Goal: Task Accomplishment & Management: Use online tool/utility

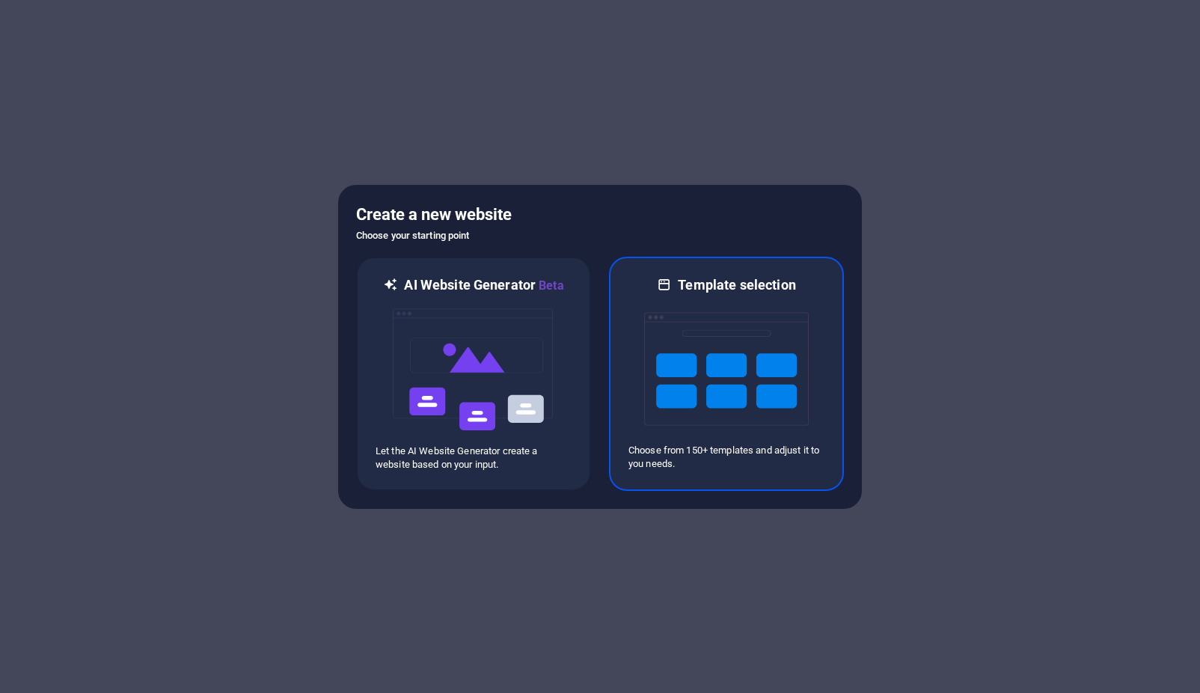
click at [704, 344] on img at bounding box center [726, 369] width 165 height 150
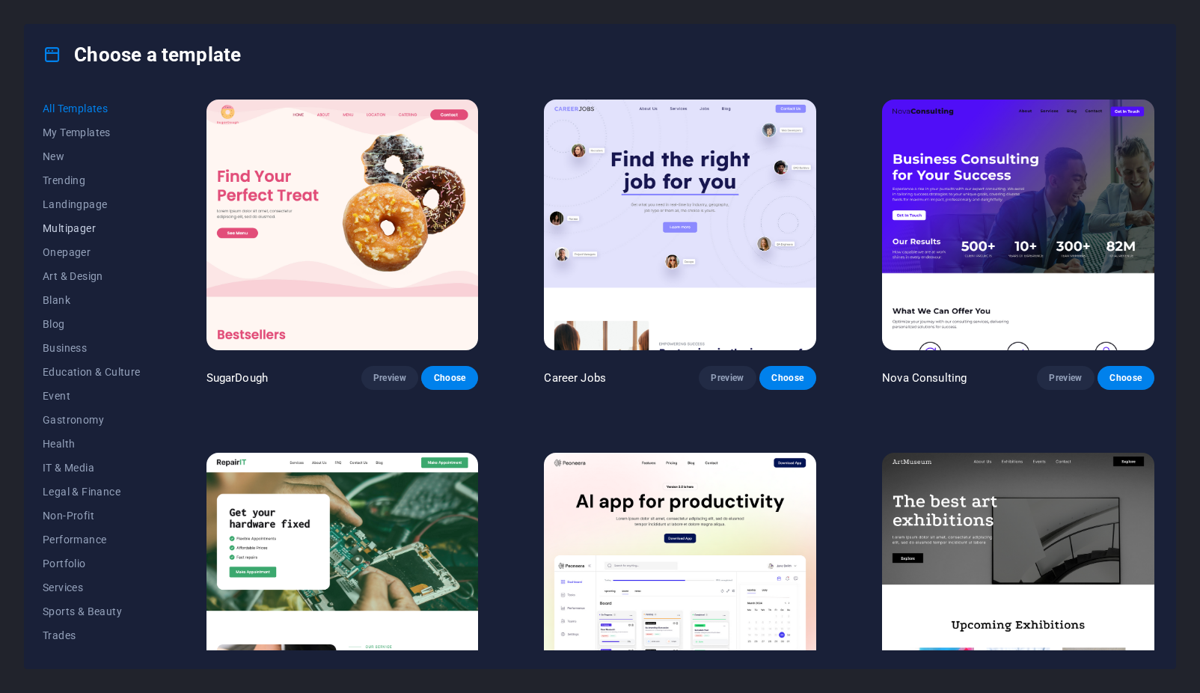
click at [66, 238] on button "Multipager" at bounding box center [92, 228] width 98 height 24
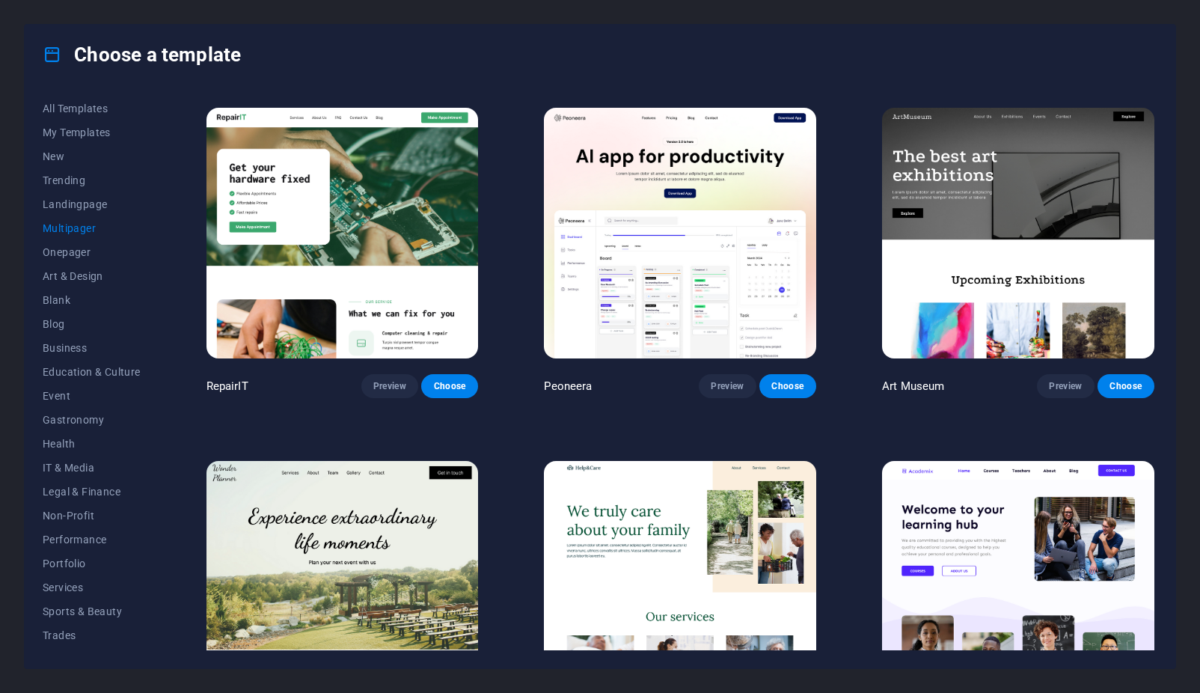
scroll to position [449, 0]
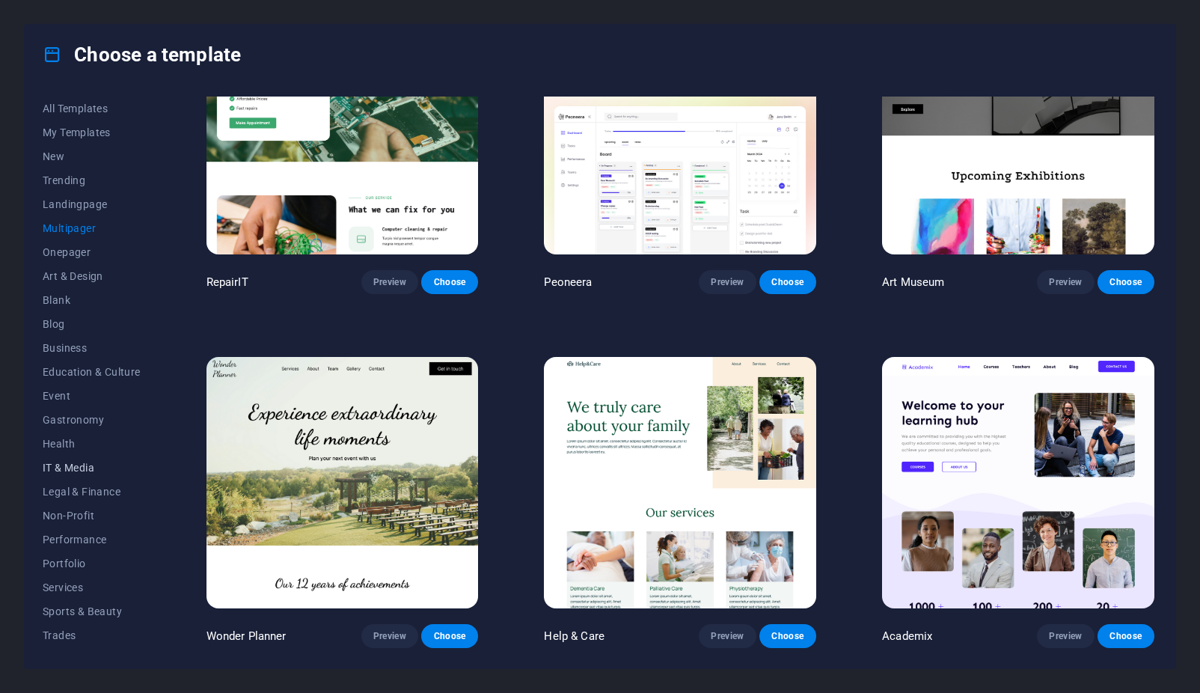
click at [75, 475] on button "IT & Media" at bounding box center [92, 468] width 98 height 24
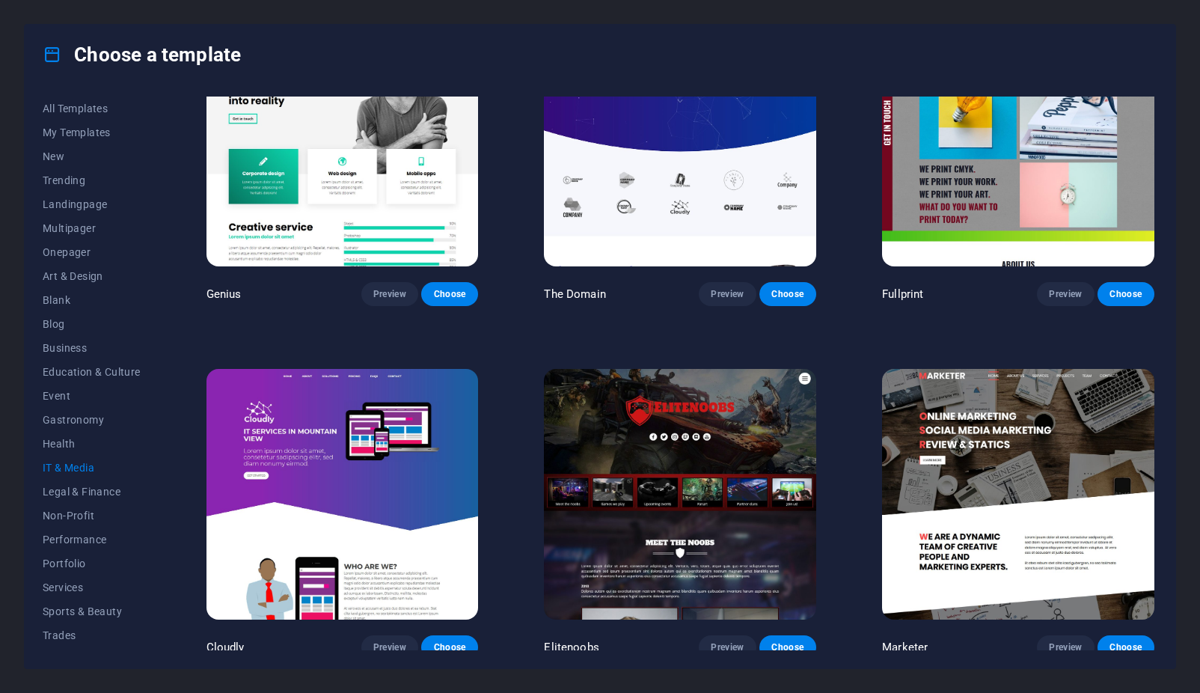
scroll to position [793, 0]
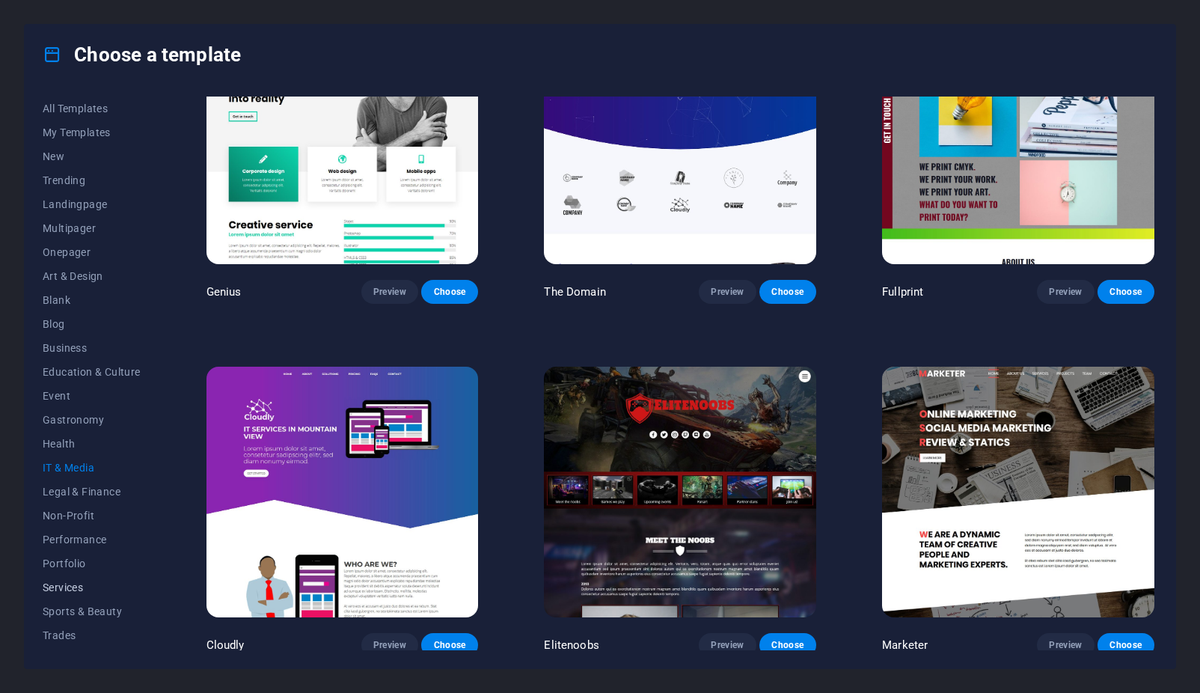
click at [67, 589] on span "Services" at bounding box center [92, 588] width 98 height 12
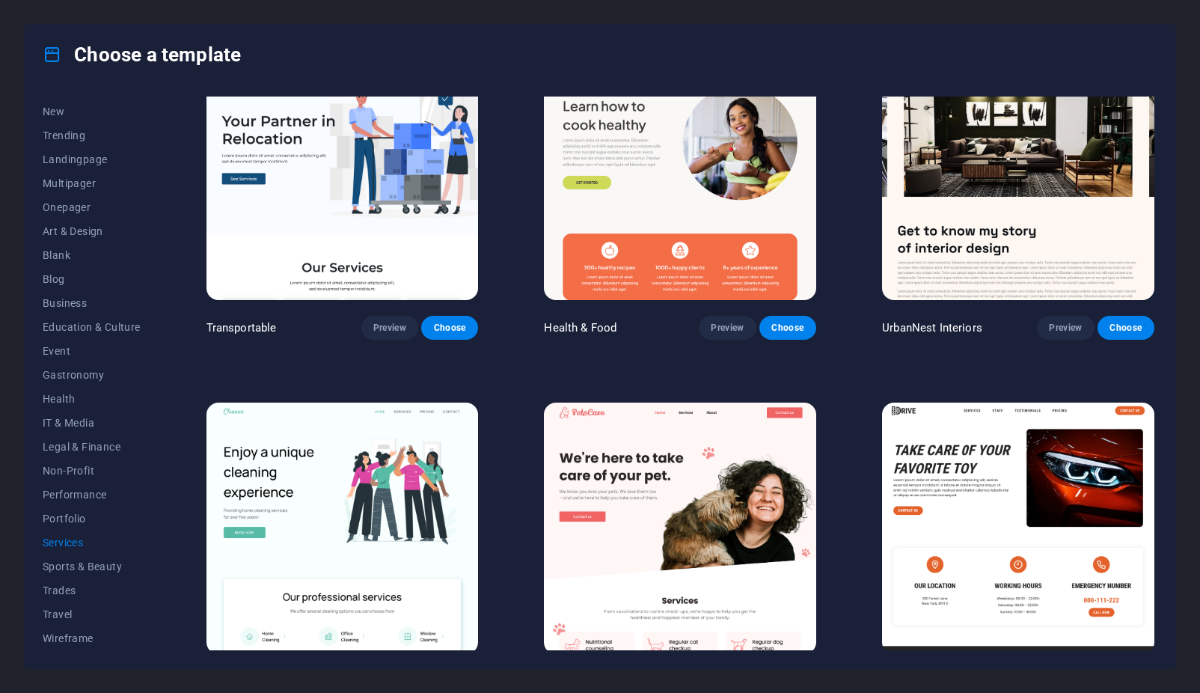
scroll to position [314, 0]
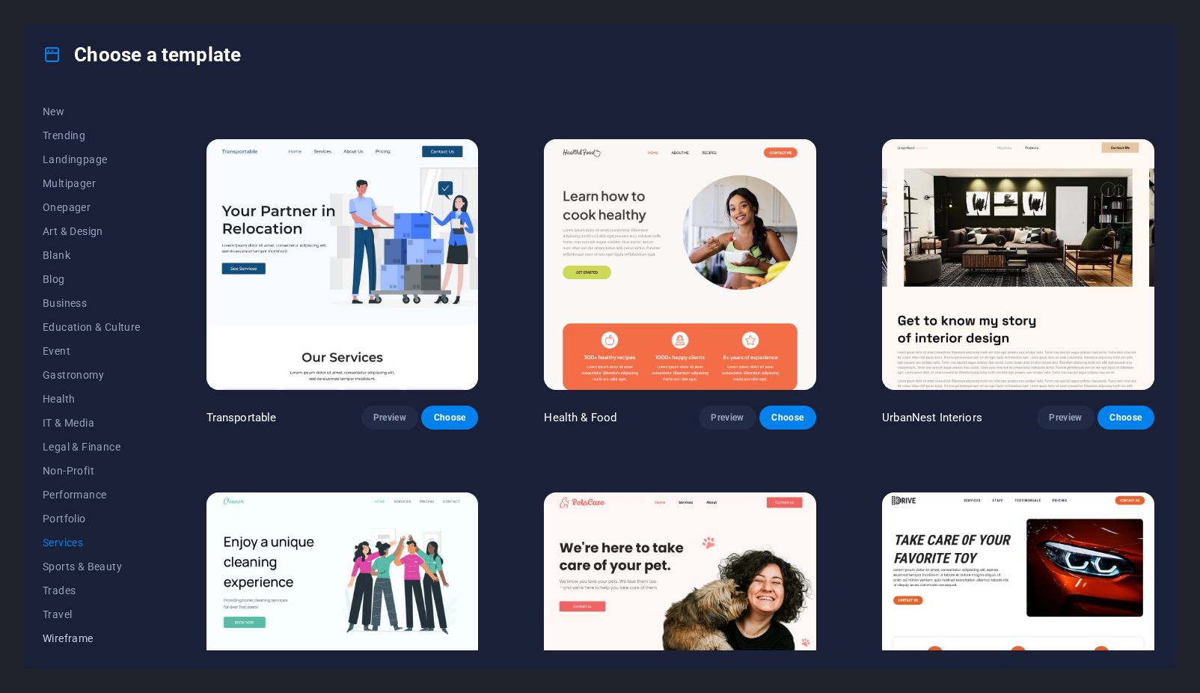
click at [70, 641] on span "Wireframe" at bounding box center [92, 638] width 98 height 12
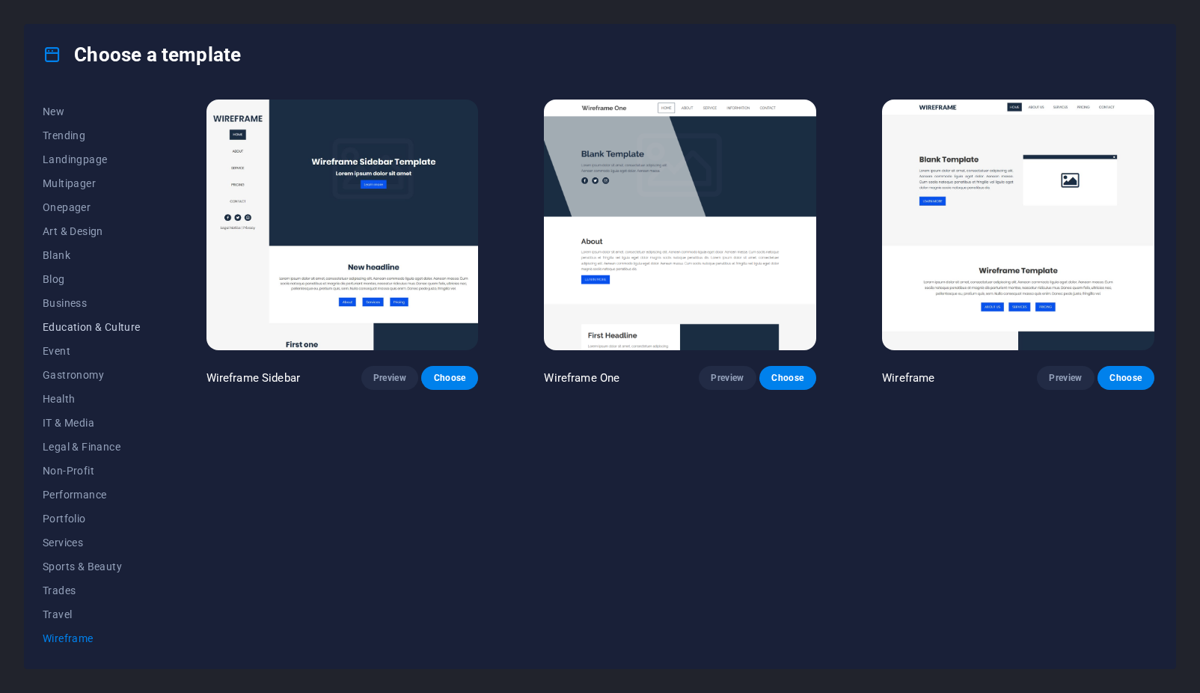
click at [76, 323] on span "Education & Culture" at bounding box center [92, 327] width 98 height 12
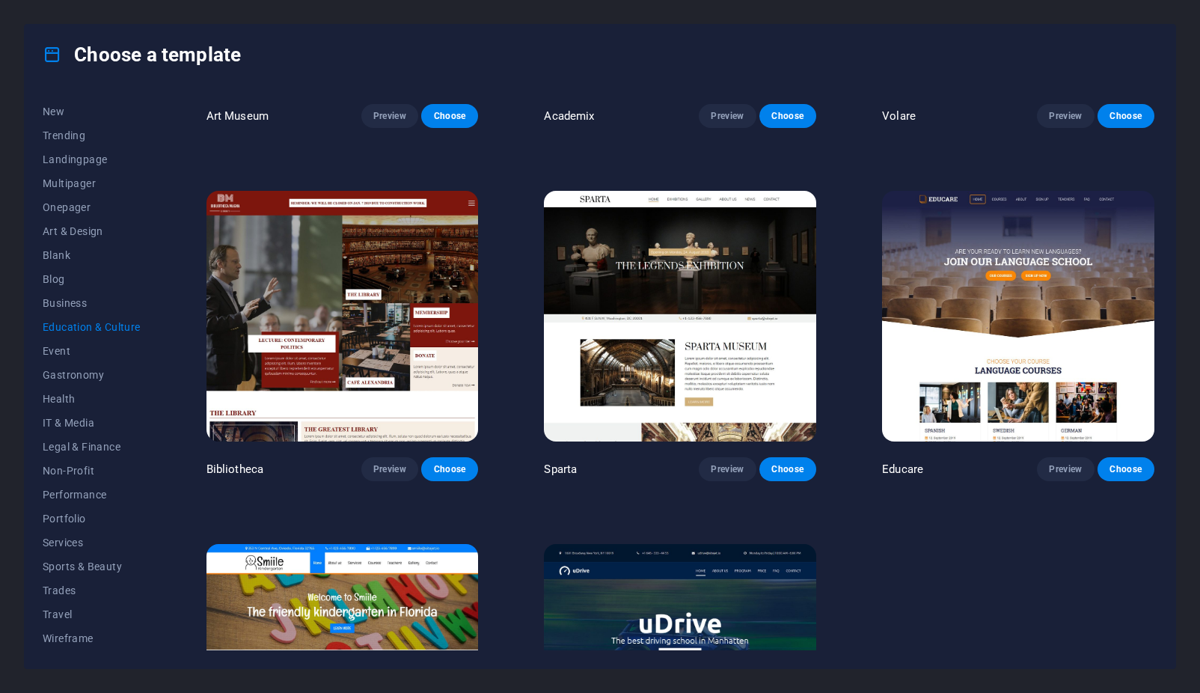
scroll to position [352, 0]
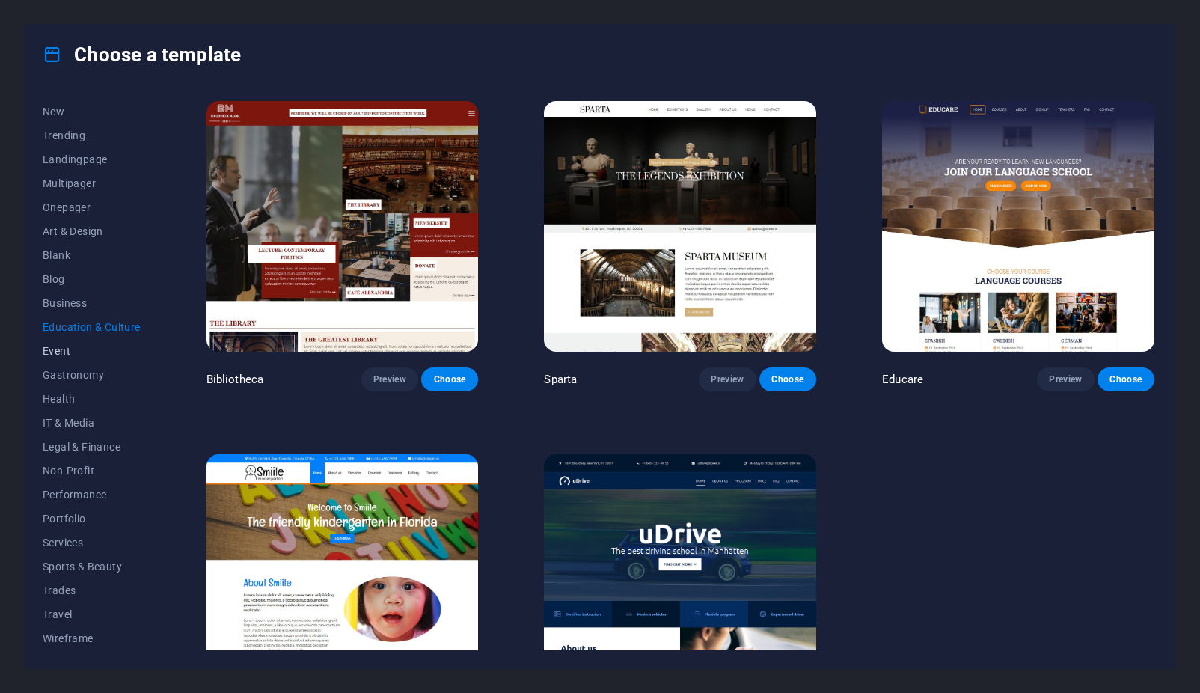
click at [64, 355] on span "Event" at bounding box center [92, 351] width 98 height 12
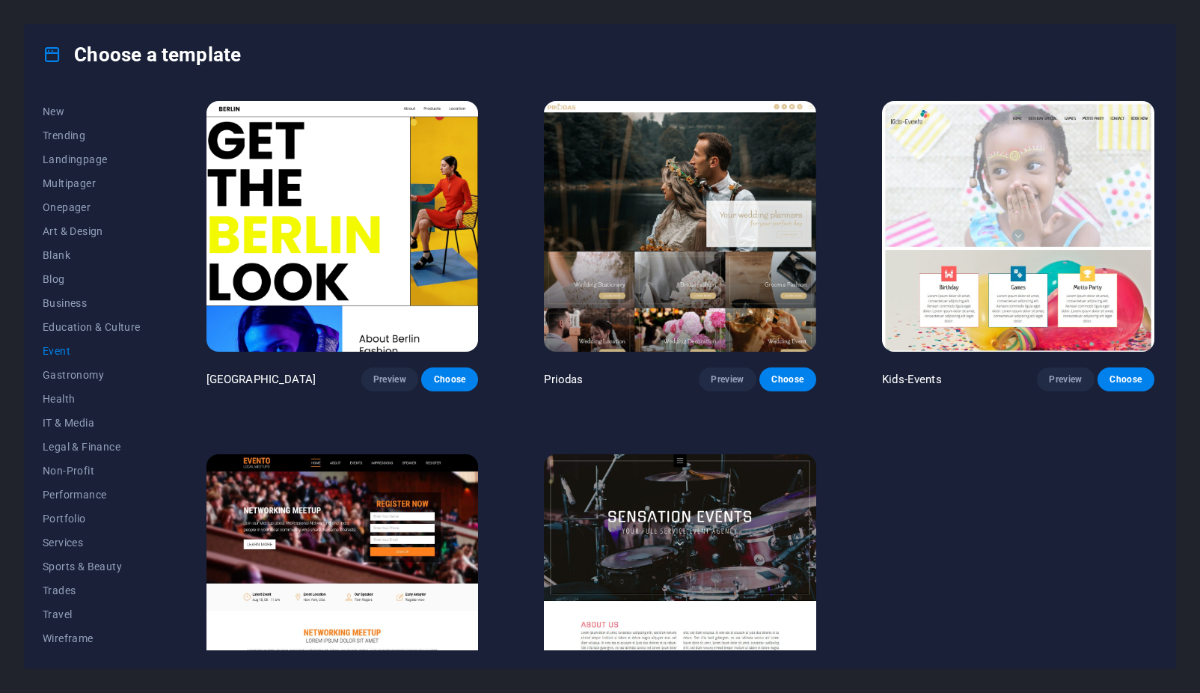
scroll to position [0, 0]
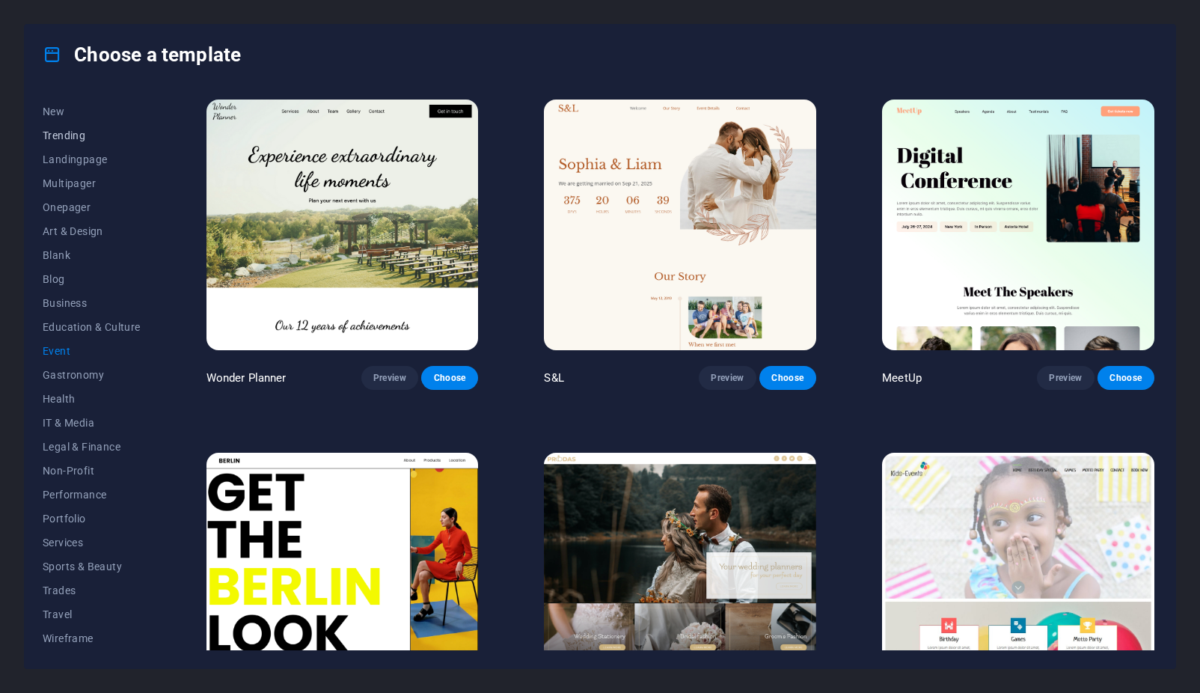
click at [60, 132] on span "Trending" at bounding box center [92, 135] width 98 height 12
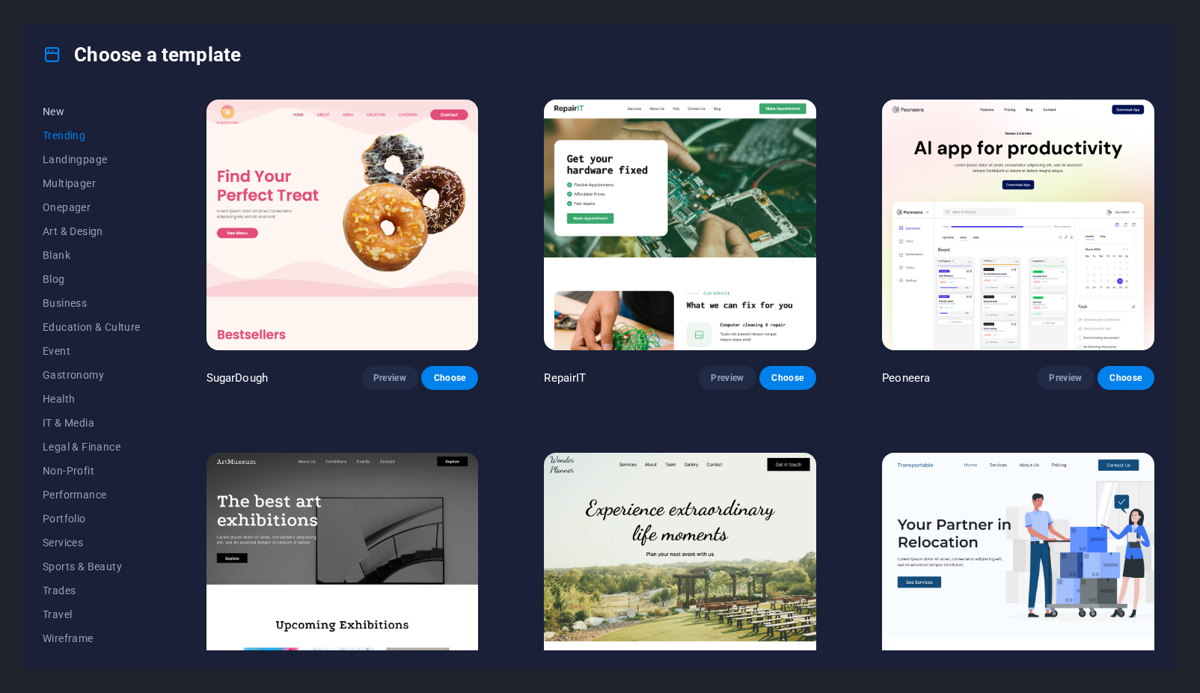
click at [64, 113] on span "New" at bounding box center [92, 112] width 98 height 12
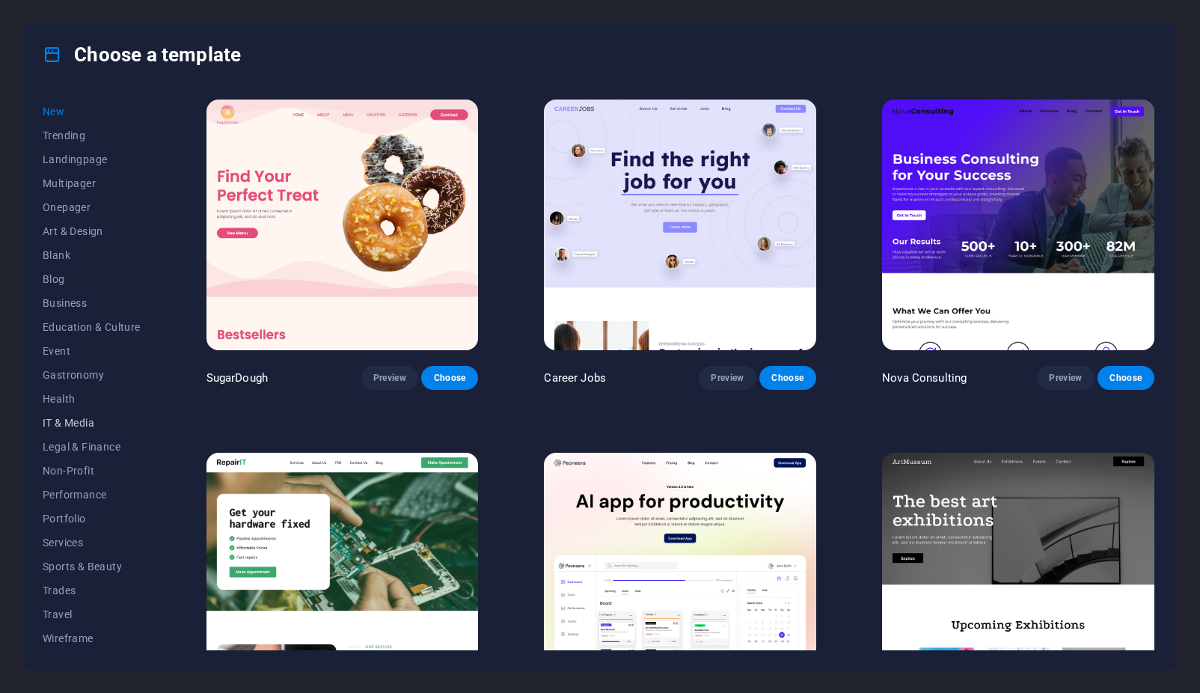
click at [61, 423] on span "IT & Media" at bounding box center [92, 423] width 98 height 12
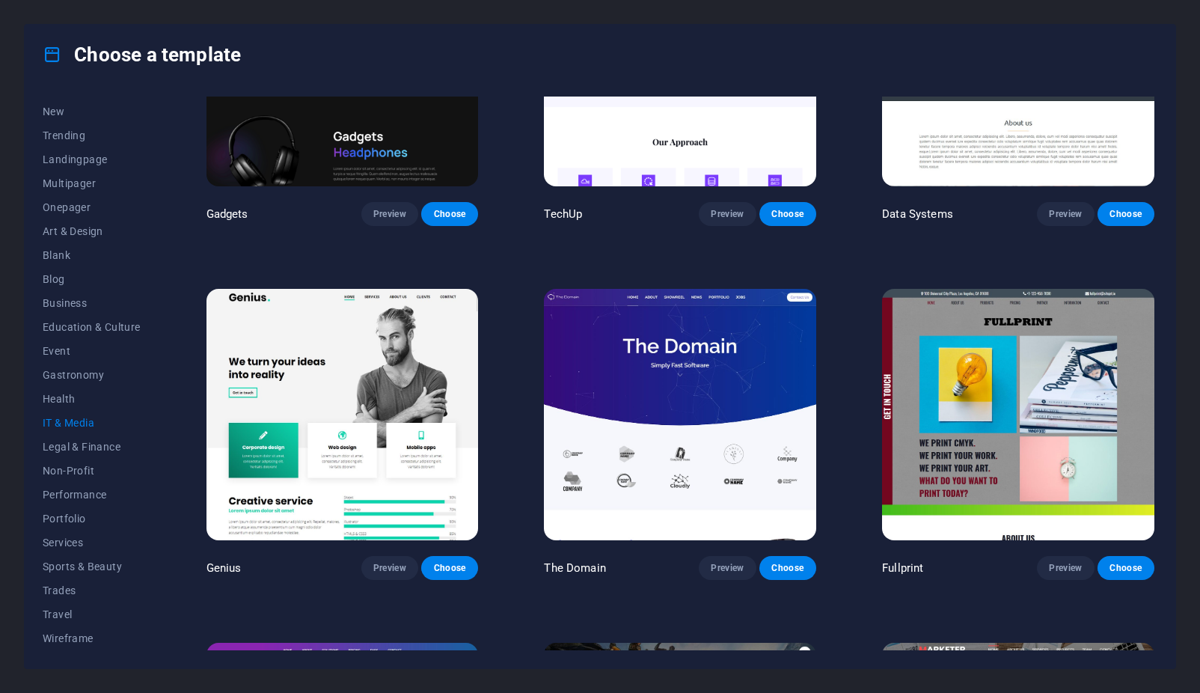
scroll to position [629, 0]
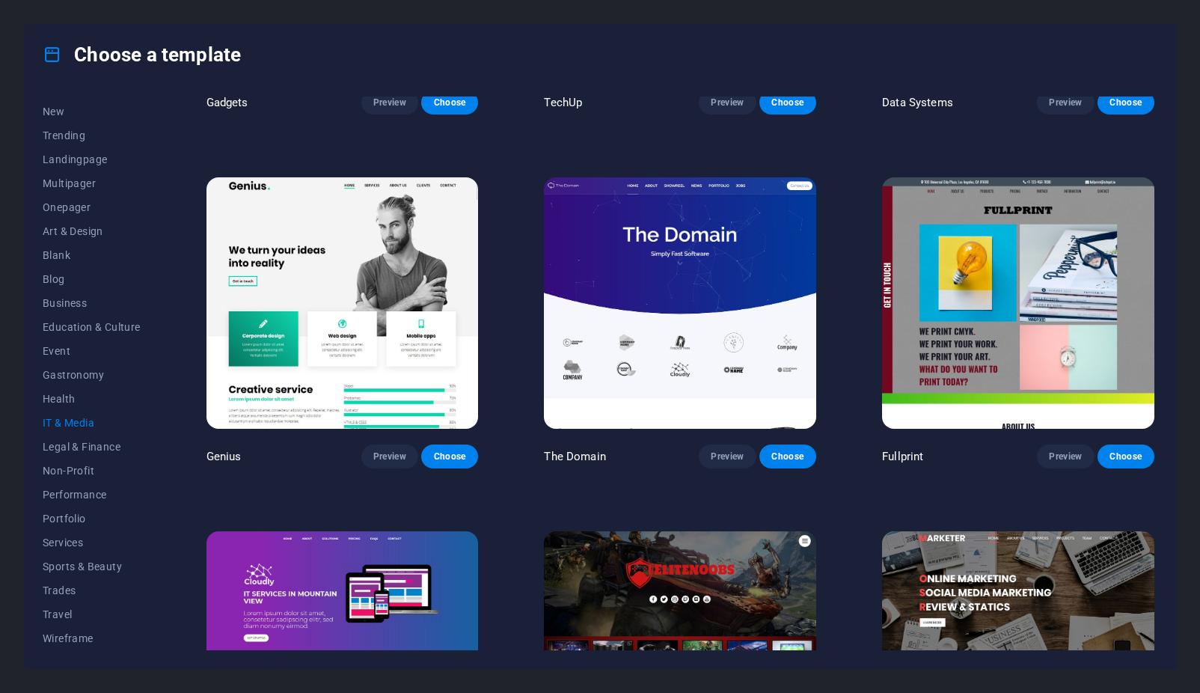
click at [326, 254] on img at bounding box center [343, 302] width 272 height 251
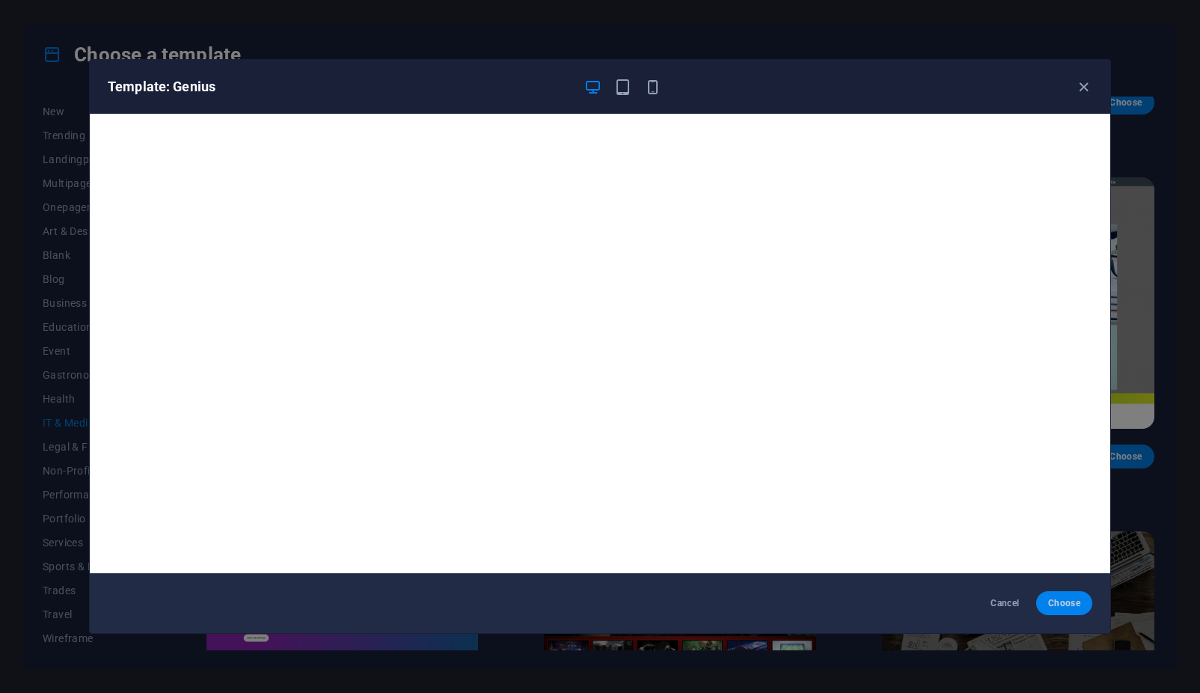
click at [1061, 602] on span "Choose" at bounding box center [1065, 603] width 32 height 12
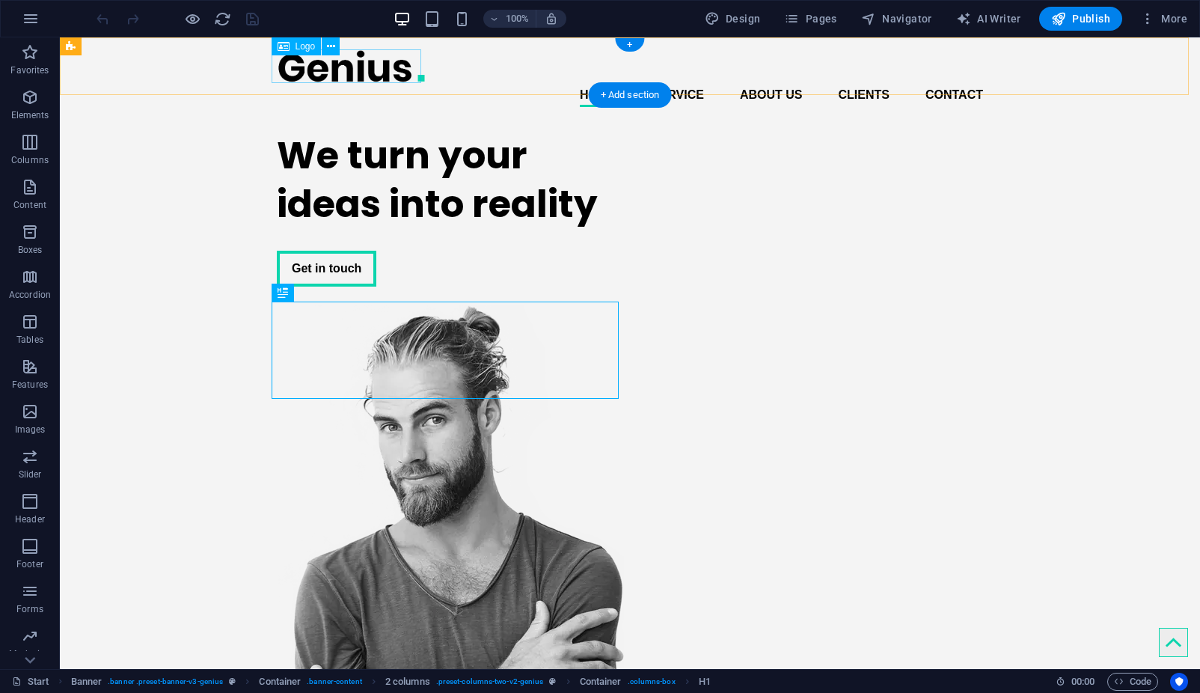
click at [362, 75] on div at bounding box center [630, 66] width 707 height 34
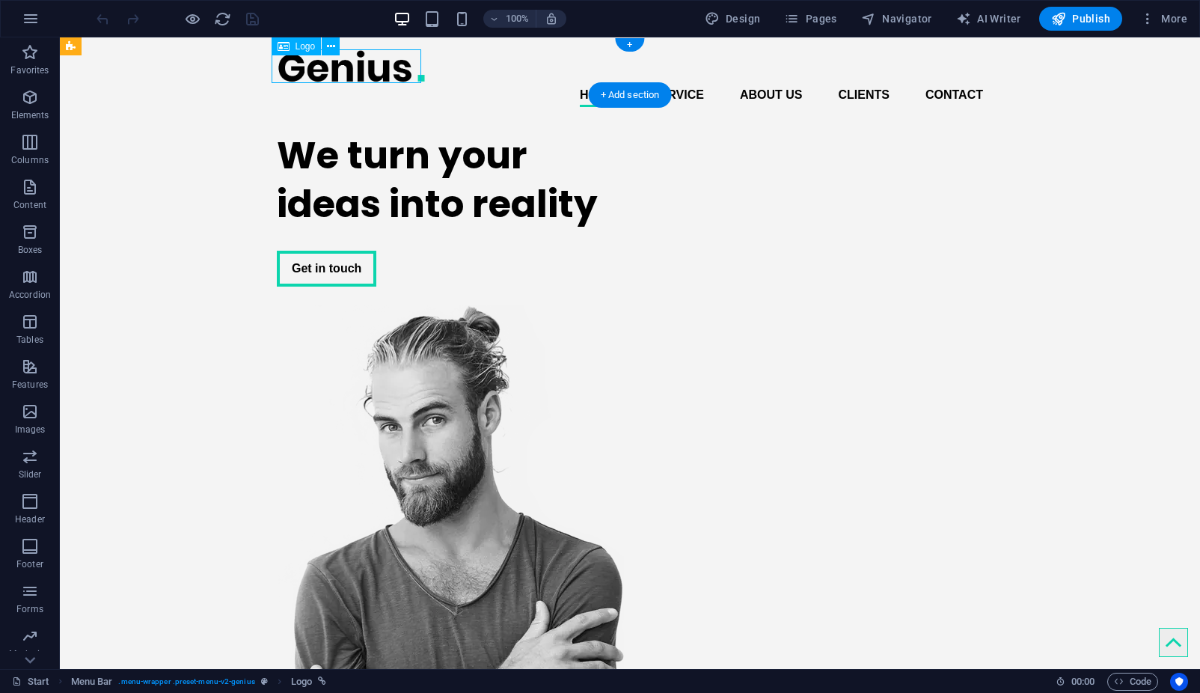
click at [362, 75] on div at bounding box center [630, 66] width 707 height 34
click at [99, 75] on div "Home Service About us Clients Contact Menu" at bounding box center [630, 78] width 1141 height 82
select select "px"
click at [332, 72] on div at bounding box center [630, 66] width 707 height 34
click at [350, 69] on div at bounding box center [630, 66] width 707 height 34
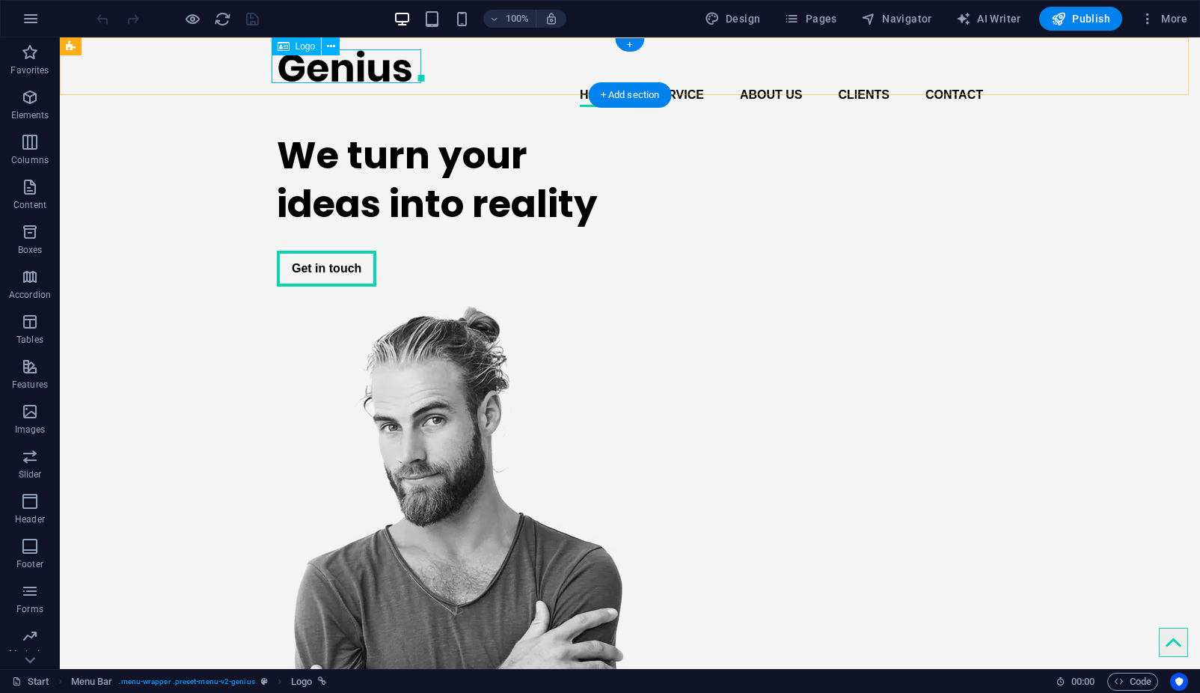
click at [350, 69] on div at bounding box center [630, 66] width 707 height 34
select select "px"
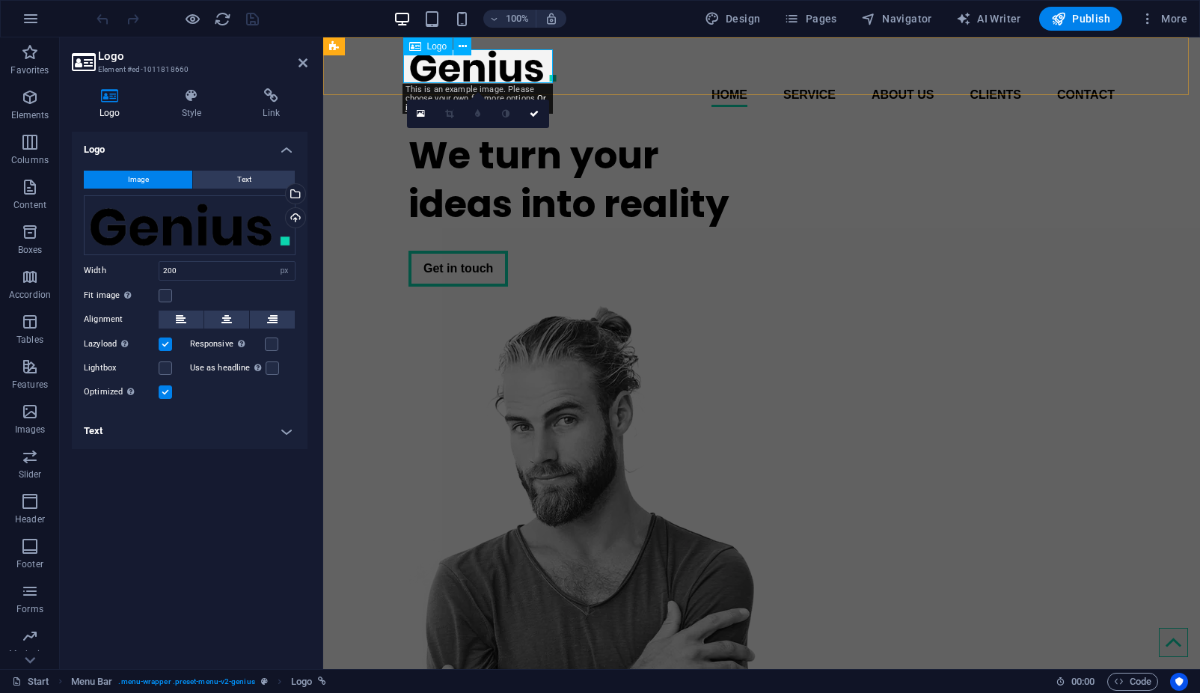
click at [475, 69] on div at bounding box center [762, 66] width 707 height 34
click at [536, 69] on div at bounding box center [762, 66] width 707 height 34
click at [546, 66] on div at bounding box center [762, 66] width 707 height 34
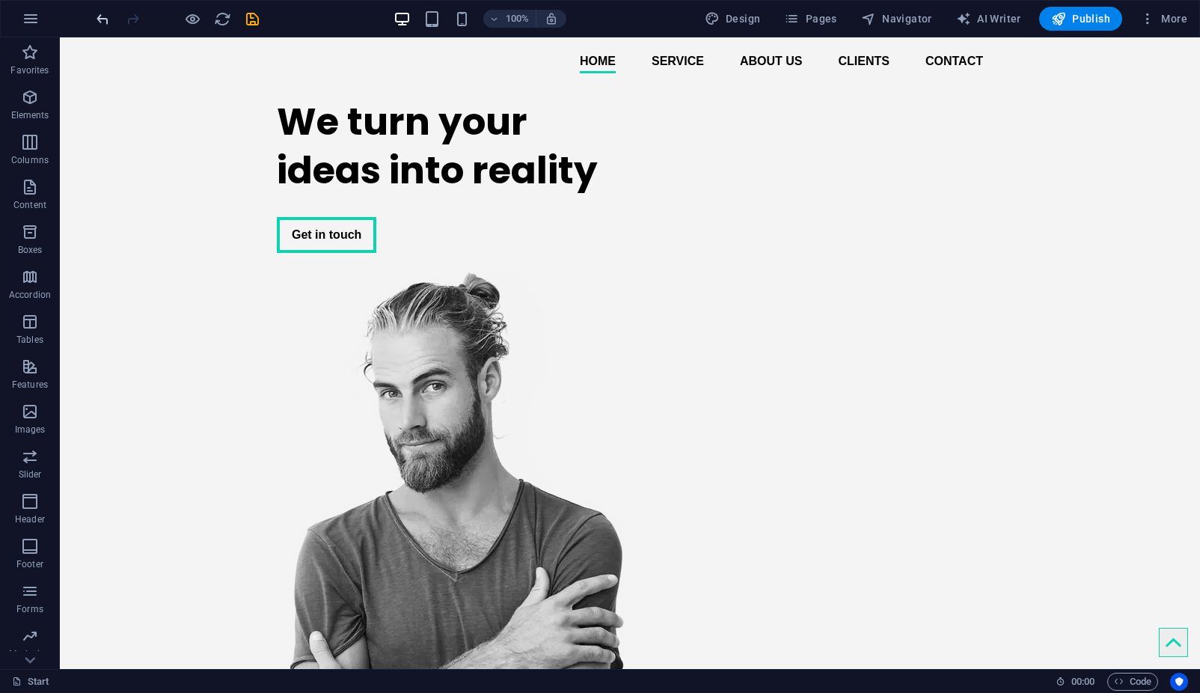
click at [99, 20] on icon "undo" at bounding box center [102, 18] width 17 height 17
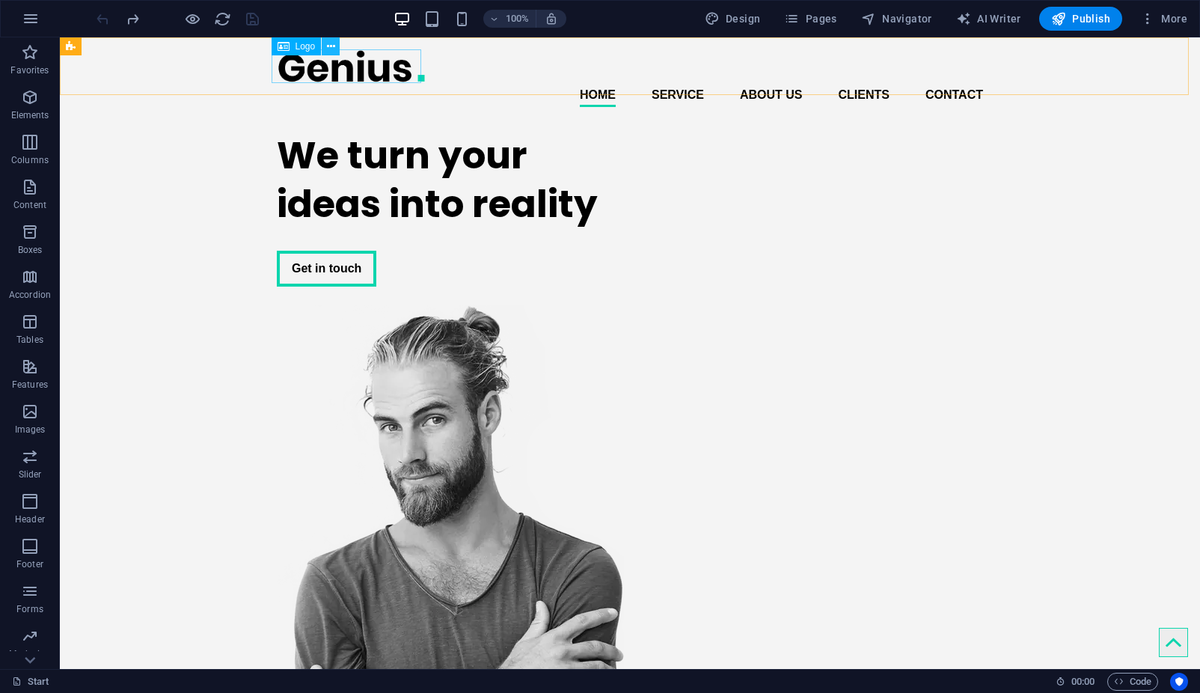
click at [329, 48] on icon at bounding box center [331, 47] width 8 height 16
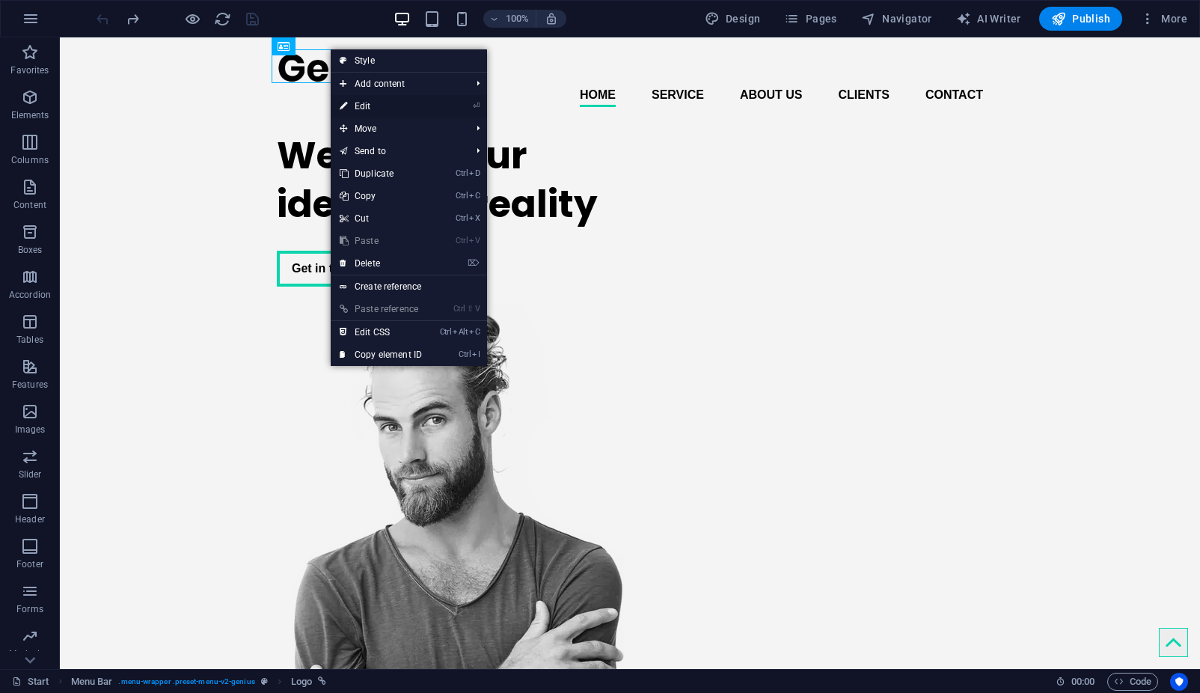
click at [373, 106] on link "⏎ Edit" at bounding box center [381, 106] width 100 height 22
select select "px"
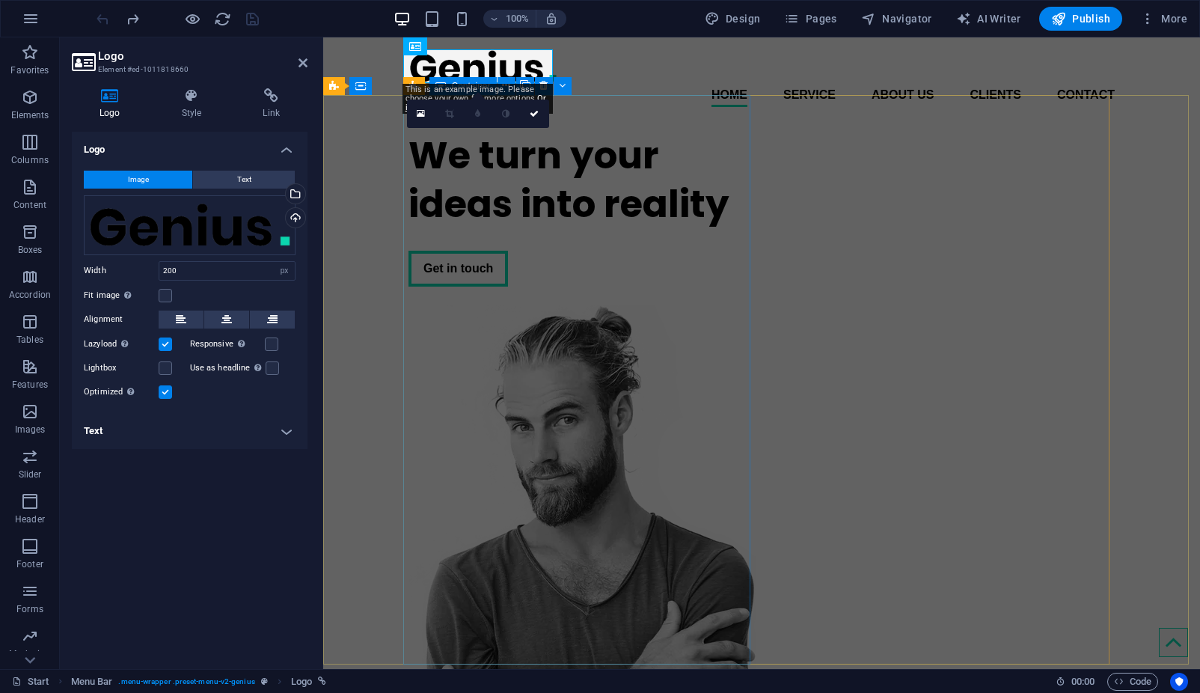
drag, startPoint x: 675, startPoint y: 198, endPoint x: 689, endPoint y: 189, distance: 16.8
click at [675, 198] on div "We turn your ideas into reality Get in touch" at bounding box center [582, 209] width 347 height 180
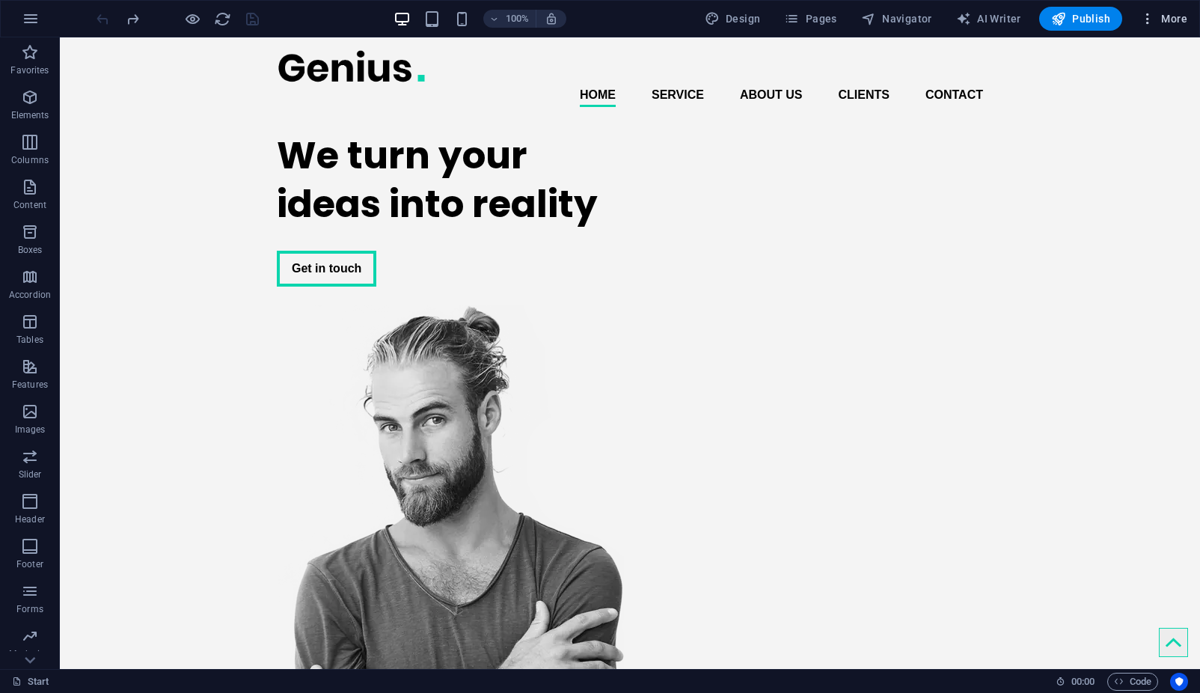
click at [1145, 16] on icon "button" at bounding box center [1148, 18] width 15 height 15
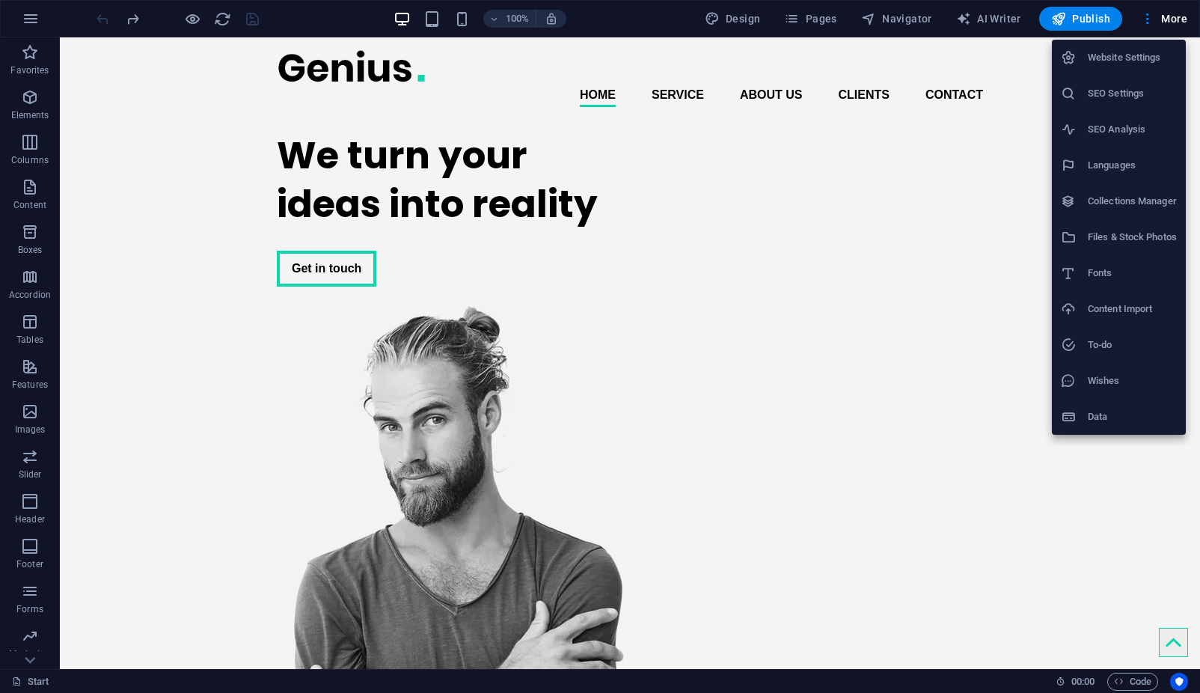
click at [1098, 63] on h6 "Website Settings" at bounding box center [1132, 58] width 89 height 18
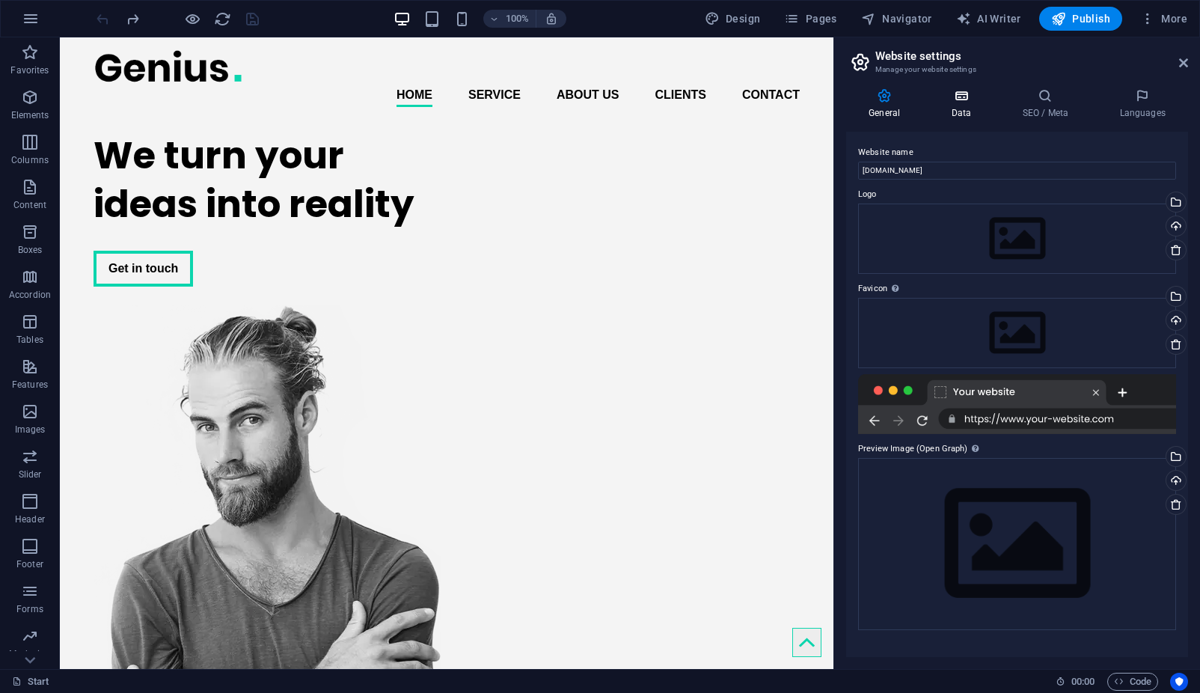
click at [968, 108] on h4 "Data" at bounding box center [964, 103] width 71 height 31
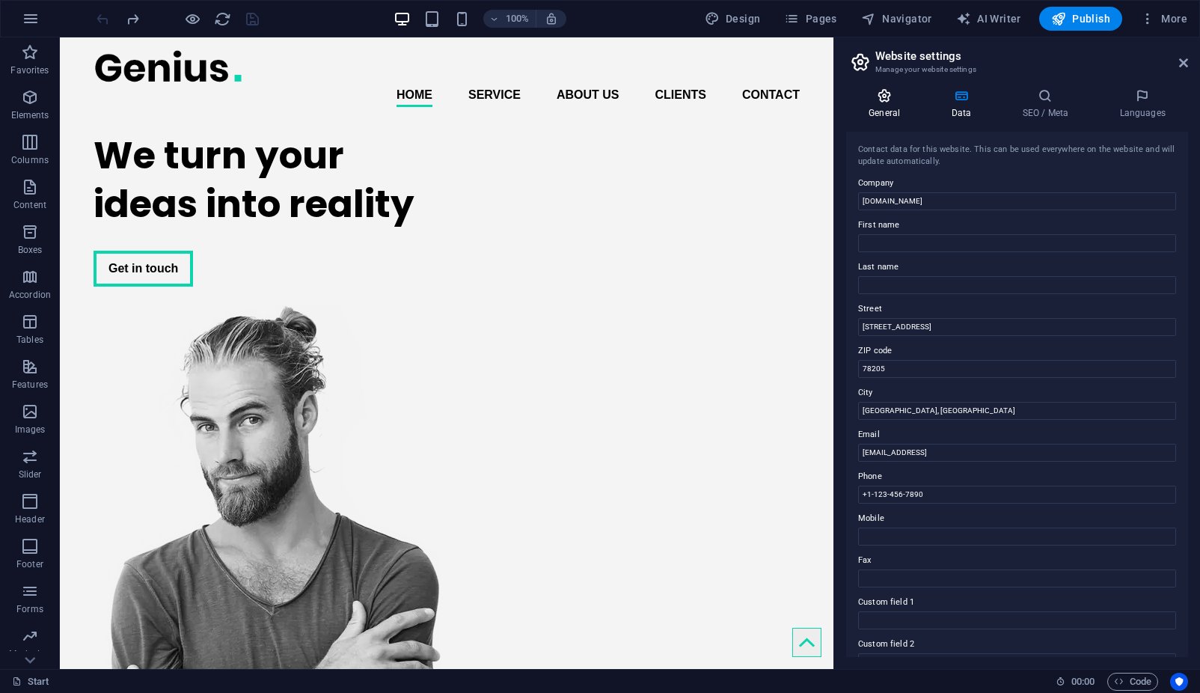
click at [882, 106] on h4 "General" at bounding box center [887, 103] width 82 height 31
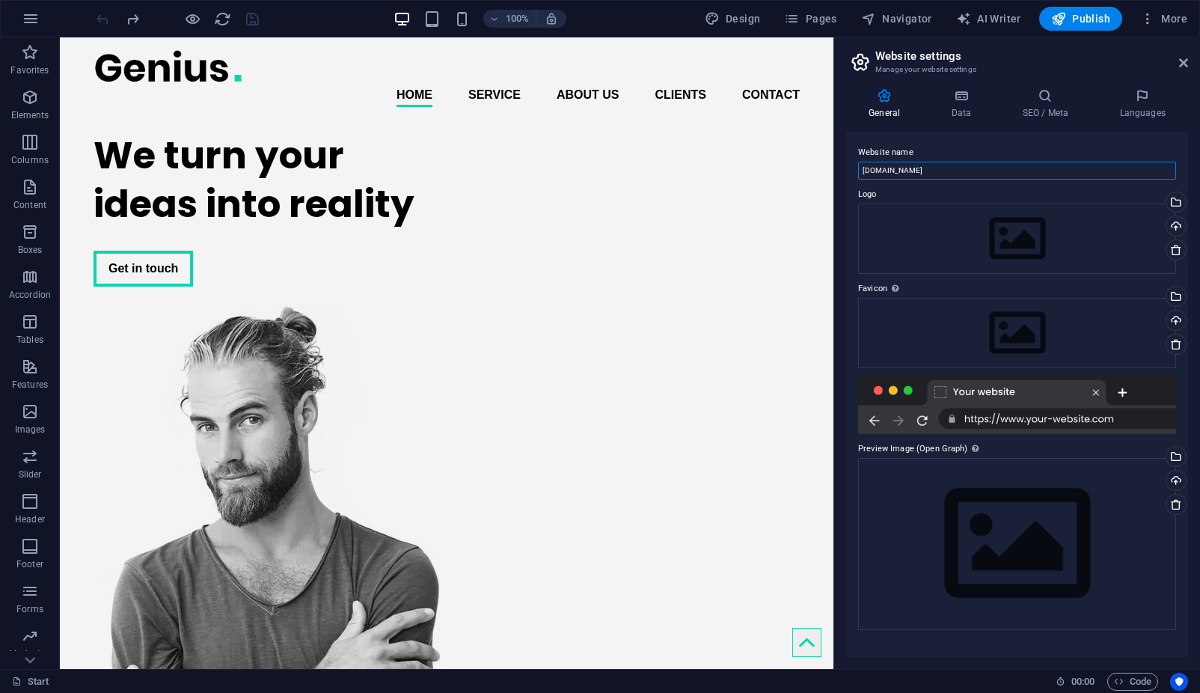
click at [1026, 177] on input "[DOMAIN_NAME]" at bounding box center [1017, 171] width 318 height 18
click at [1061, 18] on icon "button" at bounding box center [1059, 18] width 15 height 15
